Goal: Check status: Check status

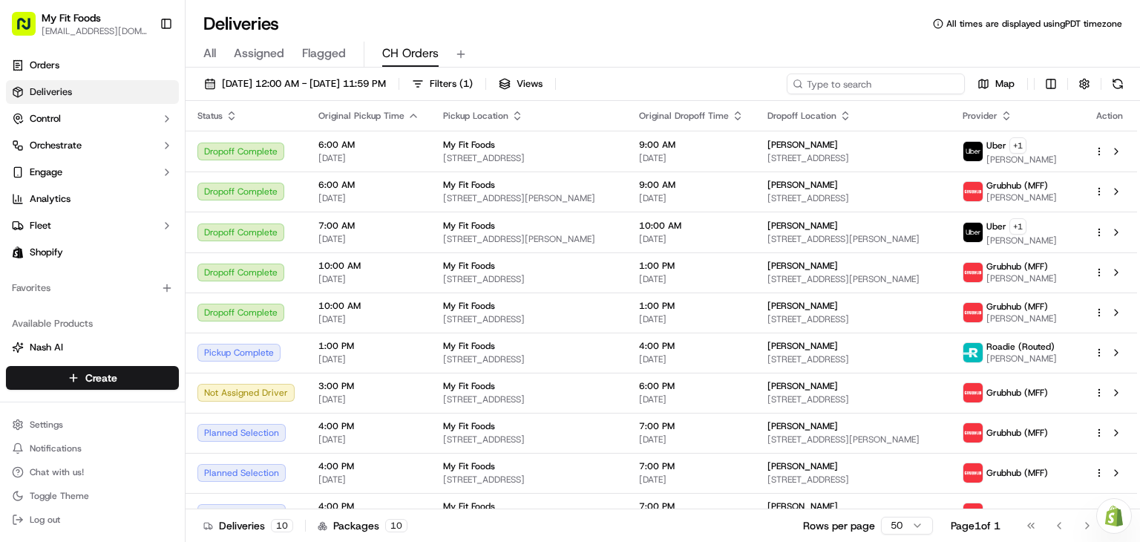
click at [859, 87] on input at bounding box center [875, 83] width 178 height 21
paste input "940291"
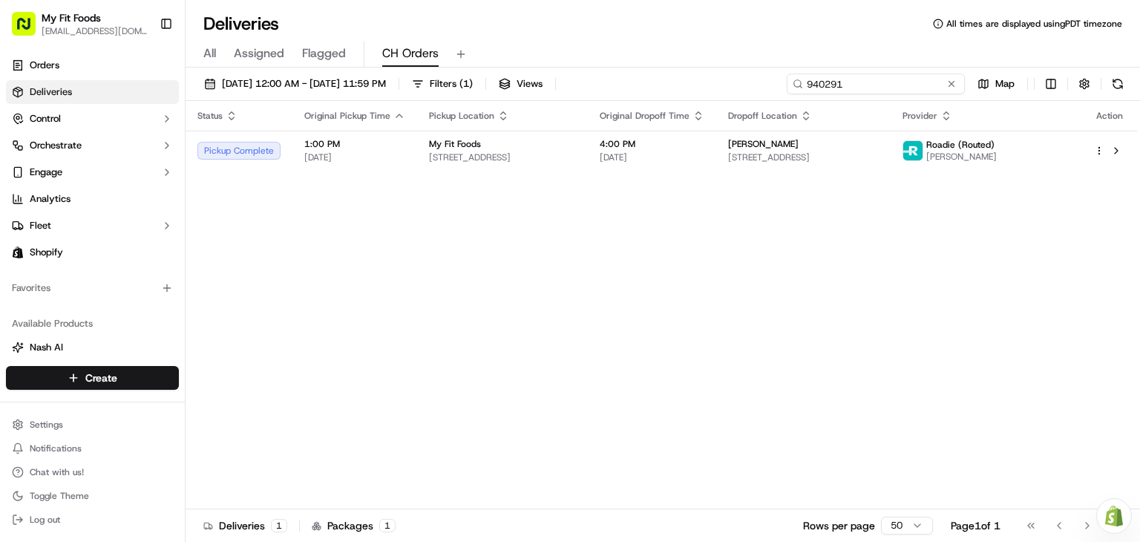
type input "940291"
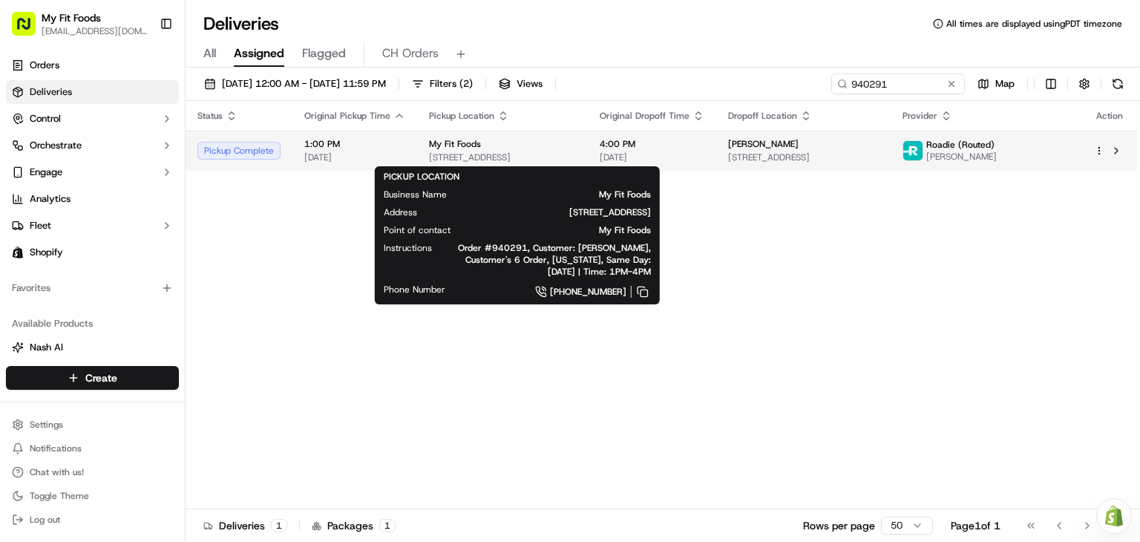
click at [543, 153] on span "[STREET_ADDRESS]" at bounding box center [502, 157] width 147 height 12
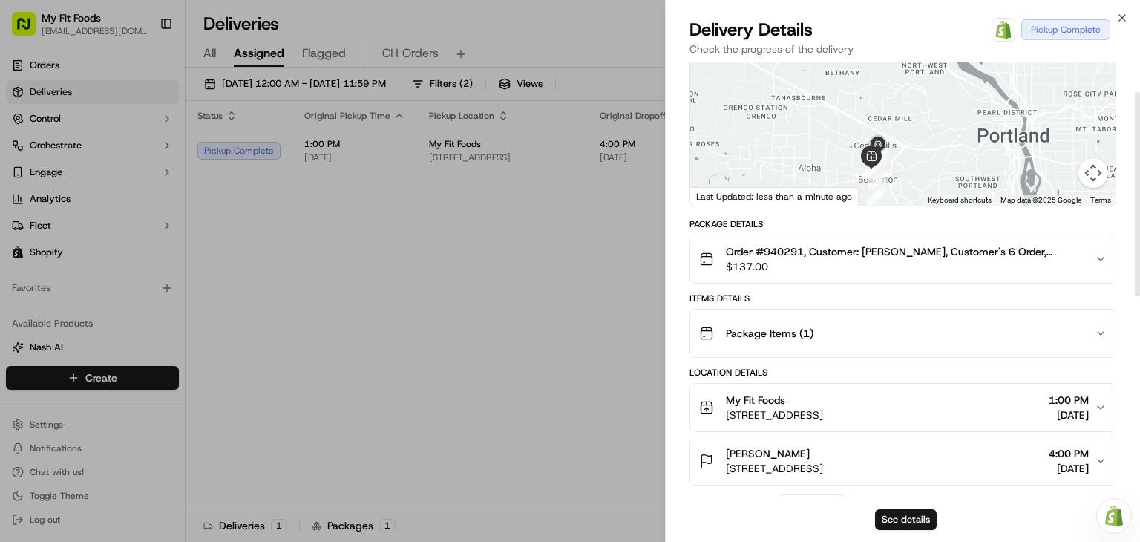
scroll to position [27, 0]
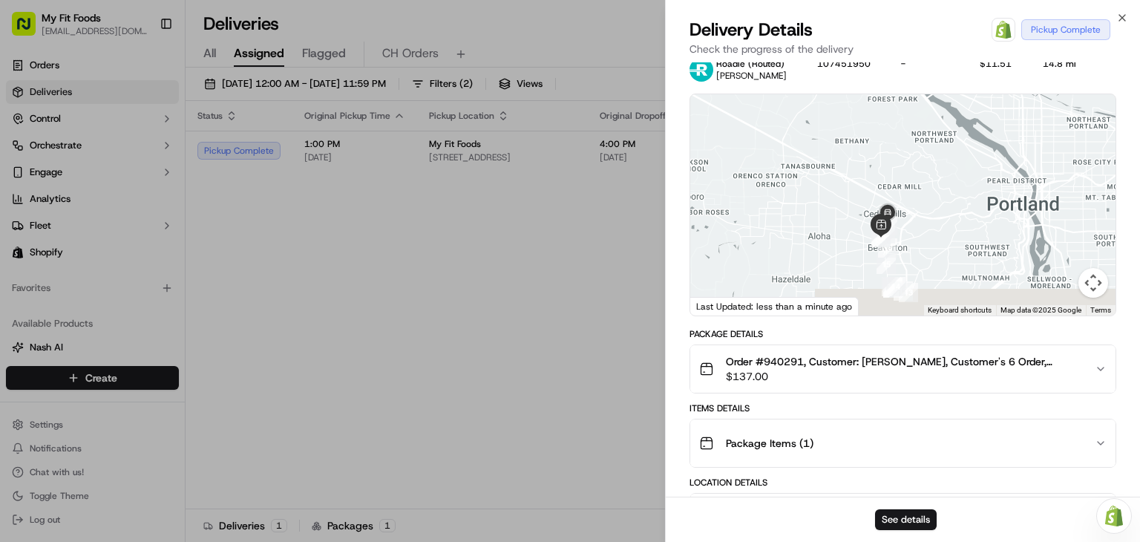
drag, startPoint x: 893, startPoint y: 227, endPoint x: 904, endPoint y: 182, distance: 46.4
click at [904, 182] on div at bounding box center [902, 204] width 425 height 221
click at [880, 226] on img at bounding box center [888, 213] width 36 height 36
click at [1081, 280] on button "Map camera controls" at bounding box center [1093, 283] width 30 height 30
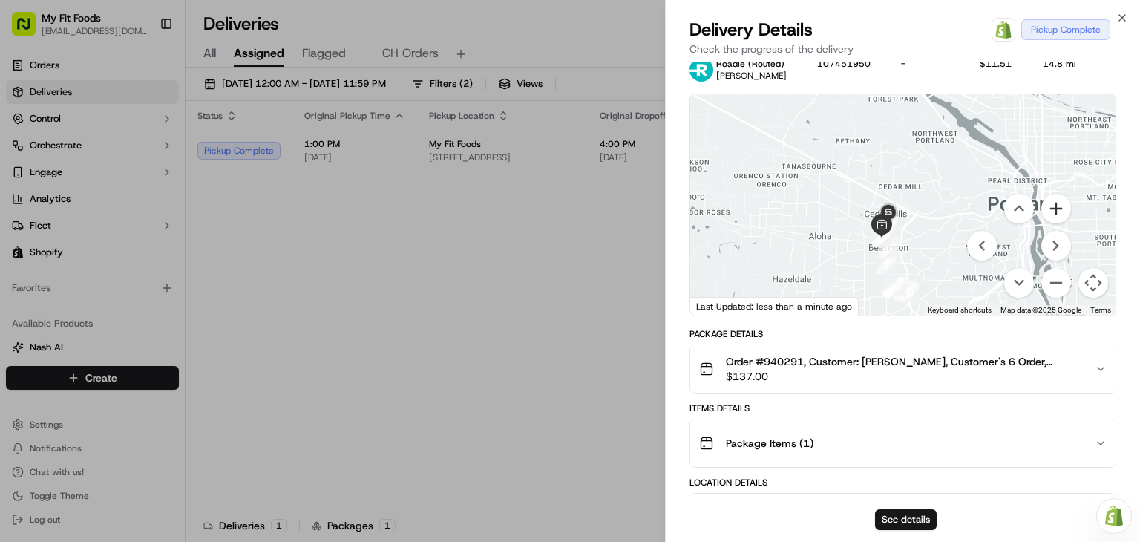
click at [1056, 205] on button "Zoom in" at bounding box center [1056, 209] width 30 height 30
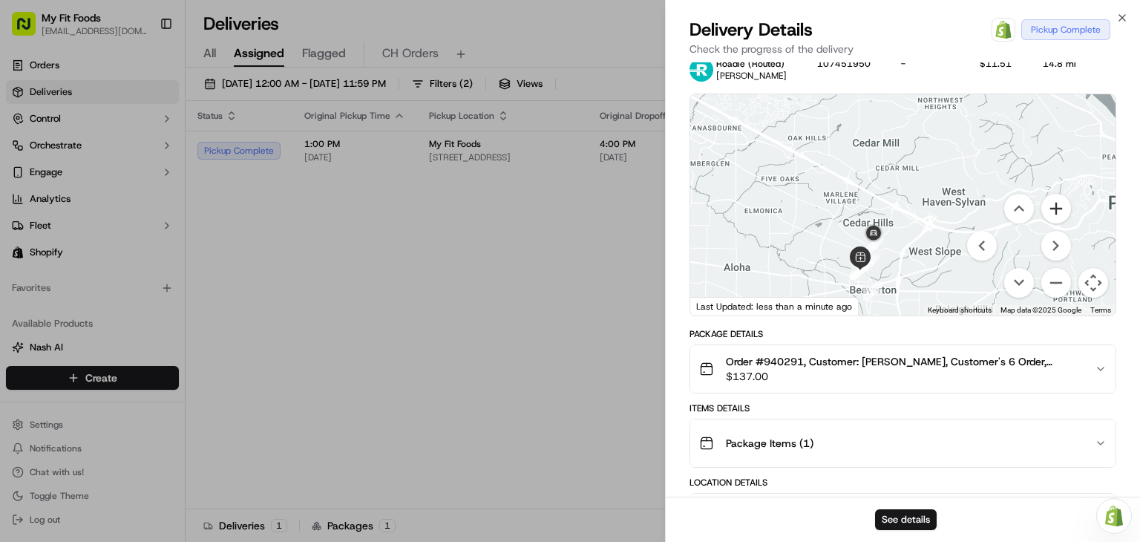
click at [1056, 205] on button "Zoom in" at bounding box center [1056, 209] width 30 height 30
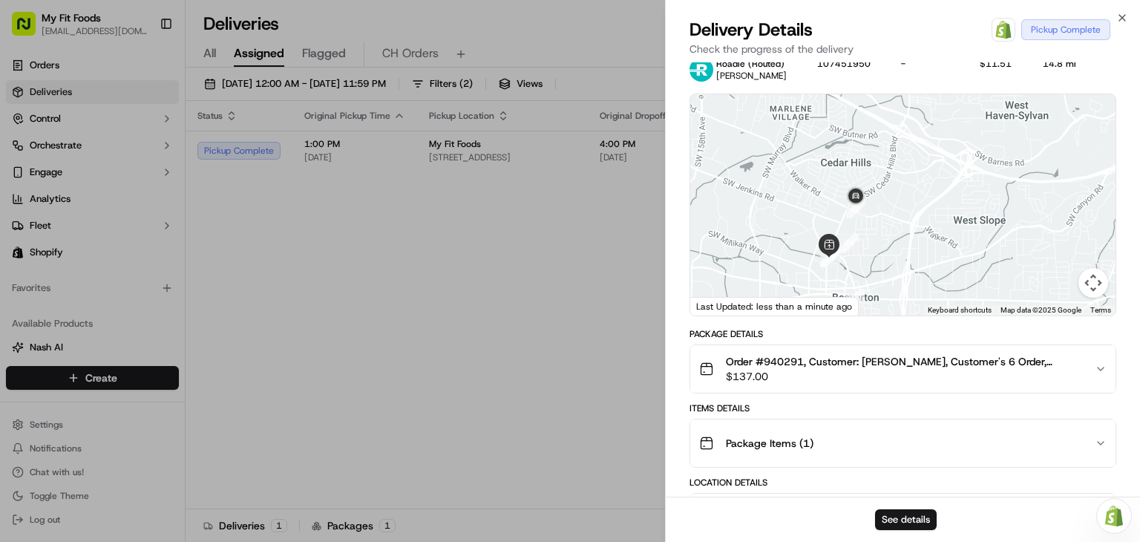
drag, startPoint x: 905, startPoint y: 284, endPoint x: 921, endPoint y: 174, distance: 111.6
click at [921, 174] on div at bounding box center [902, 204] width 425 height 221
click at [855, 202] on img at bounding box center [856, 195] width 36 height 36
click at [858, 214] on img "20" at bounding box center [855, 206] width 31 height 31
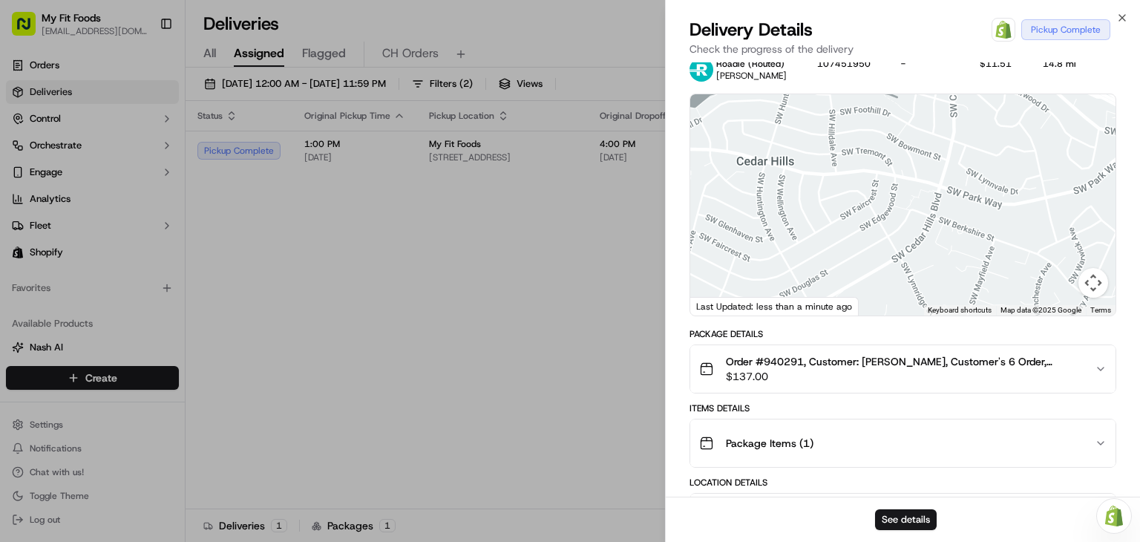
scroll to position [0, 0]
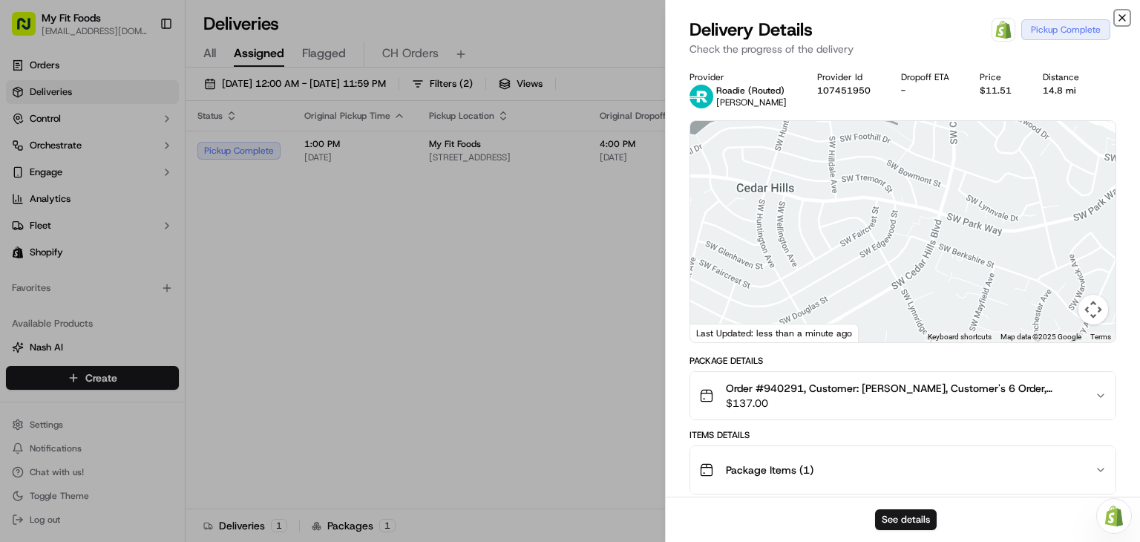
click at [1122, 13] on icon "button" at bounding box center [1122, 18] width 12 height 12
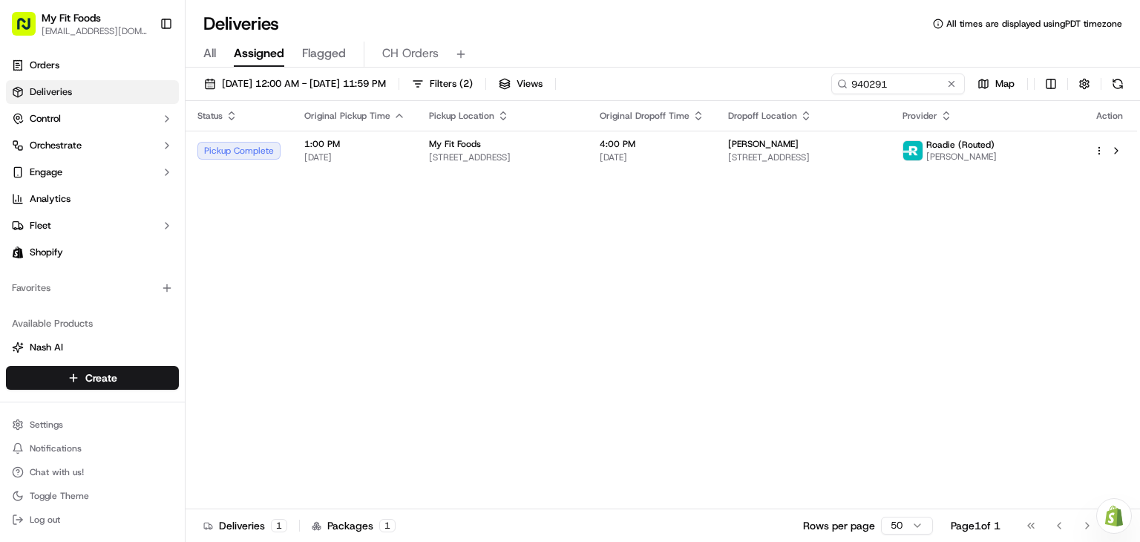
click at [469, 246] on div "Status Original Pickup Time Pickup Location Original Dropoff Time Dropoff Locat…" at bounding box center [660, 305] width 951 height 408
